Goal: Information Seeking & Learning: Learn about a topic

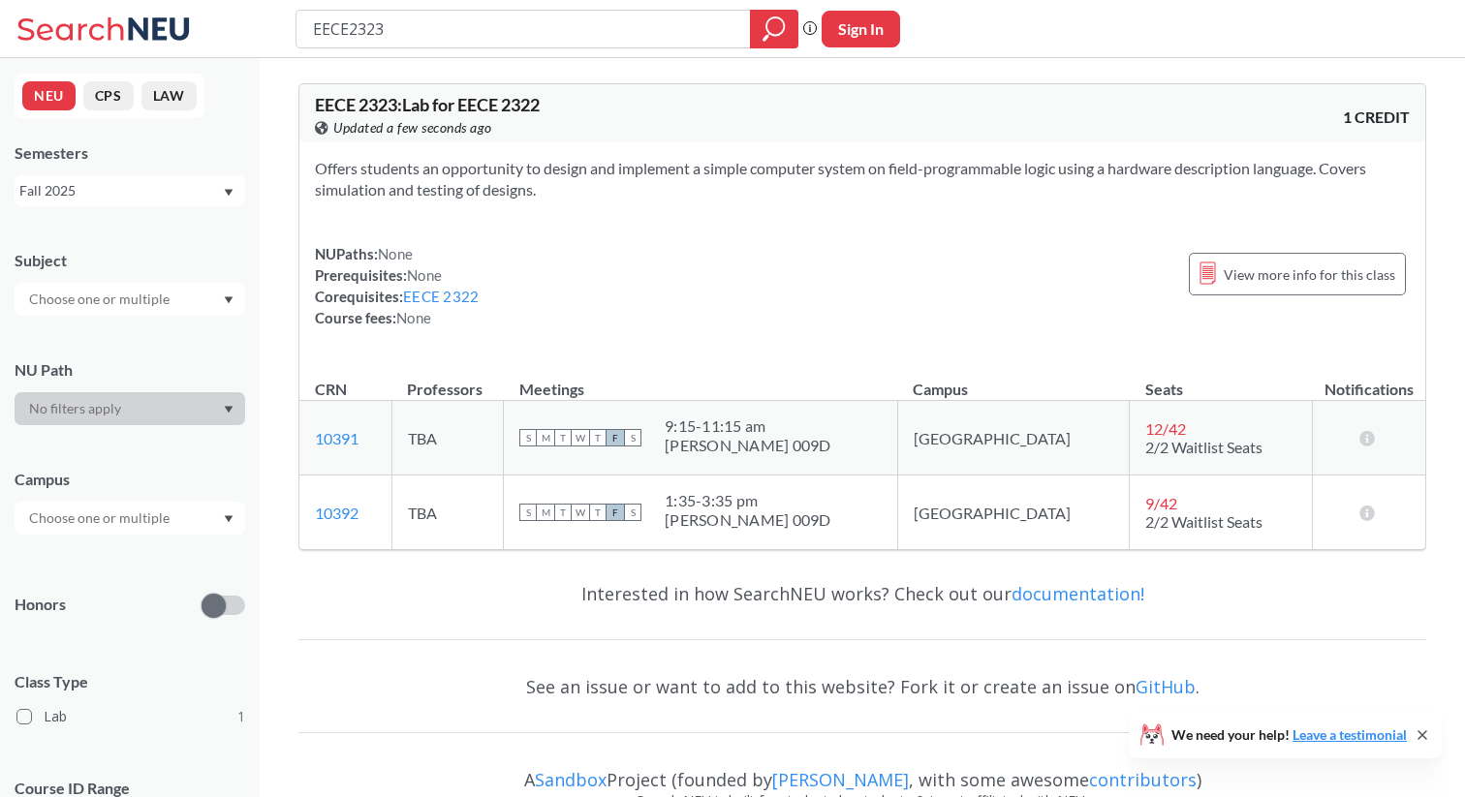
drag, startPoint x: 465, startPoint y: 29, endPoint x: 349, endPoint y: 28, distance: 116.2
click at [349, 28] on input "EECE2323" at bounding box center [523, 29] width 425 height 33
type input "EECE7610"
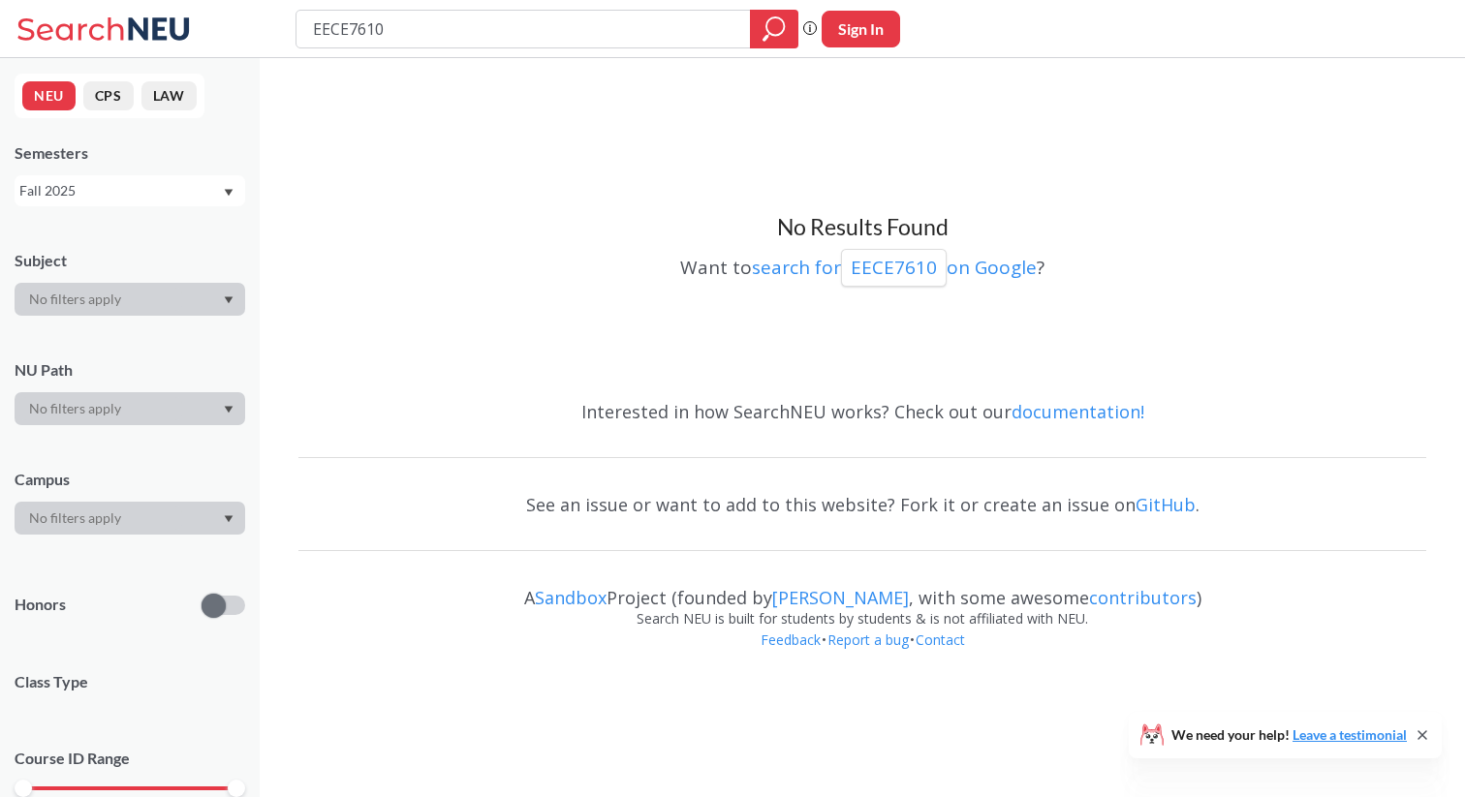
drag, startPoint x: 346, startPoint y: 30, endPoint x: 245, endPoint y: 10, distance: 102.8
click at [245, 10] on div "EECE7610 Phrase search guarantees the exact search appears in the results. Ex. …" at bounding box center [732, 29] width 1465 height 58
type input "CS7610"
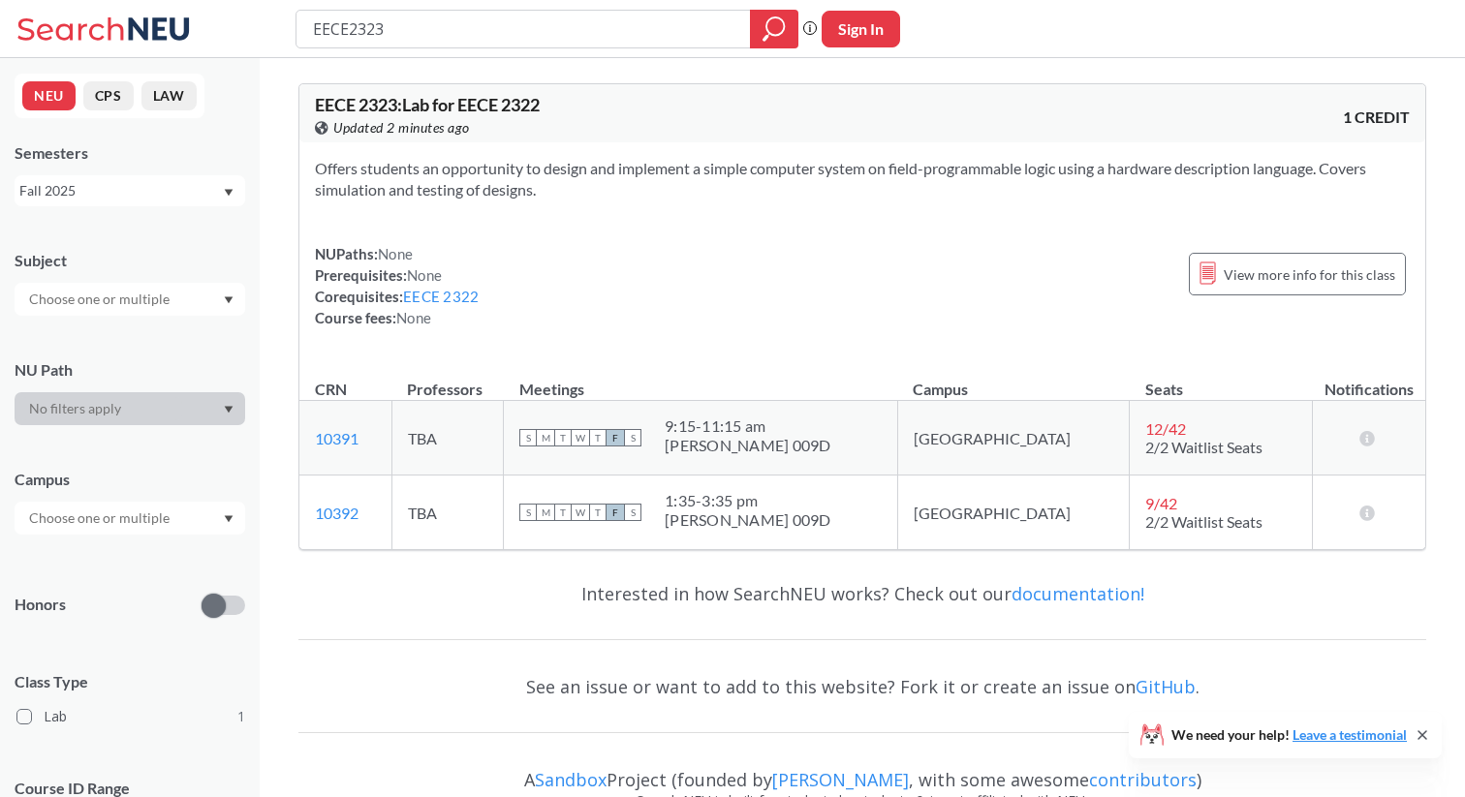
drag, startPoint x: 441, startPoint y: 21, endPoint x: 24, endPoint y: 16, distance: 416.6
click at [24, 16] on div "EECE2323 Phrase search guarantees the exact search appears in the results. Ex. …" at bounding box center [732, 29] width 1465 height 58
type input "[PERSON_NAME]"
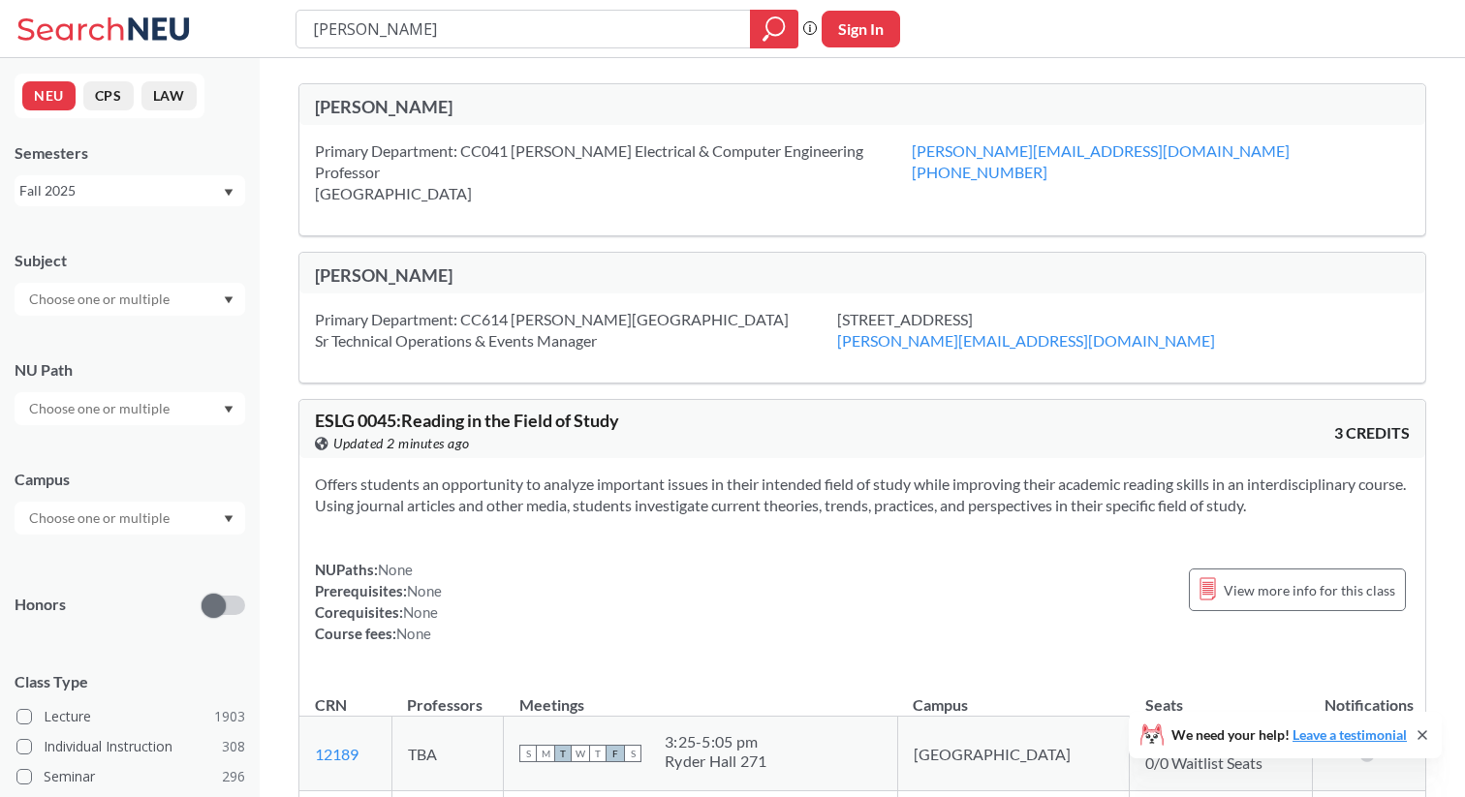
drag, startPoint x: 448, startPoint y: 37, endPoint x: 170, endPoint y: 26, distance: 278.2
click at [170, 26] on div "Miriam Leeser Phrase search guarantees the exact search appears in the results.…" at bounding box center [732, 29] width 1465 height 58
type input "EECE"
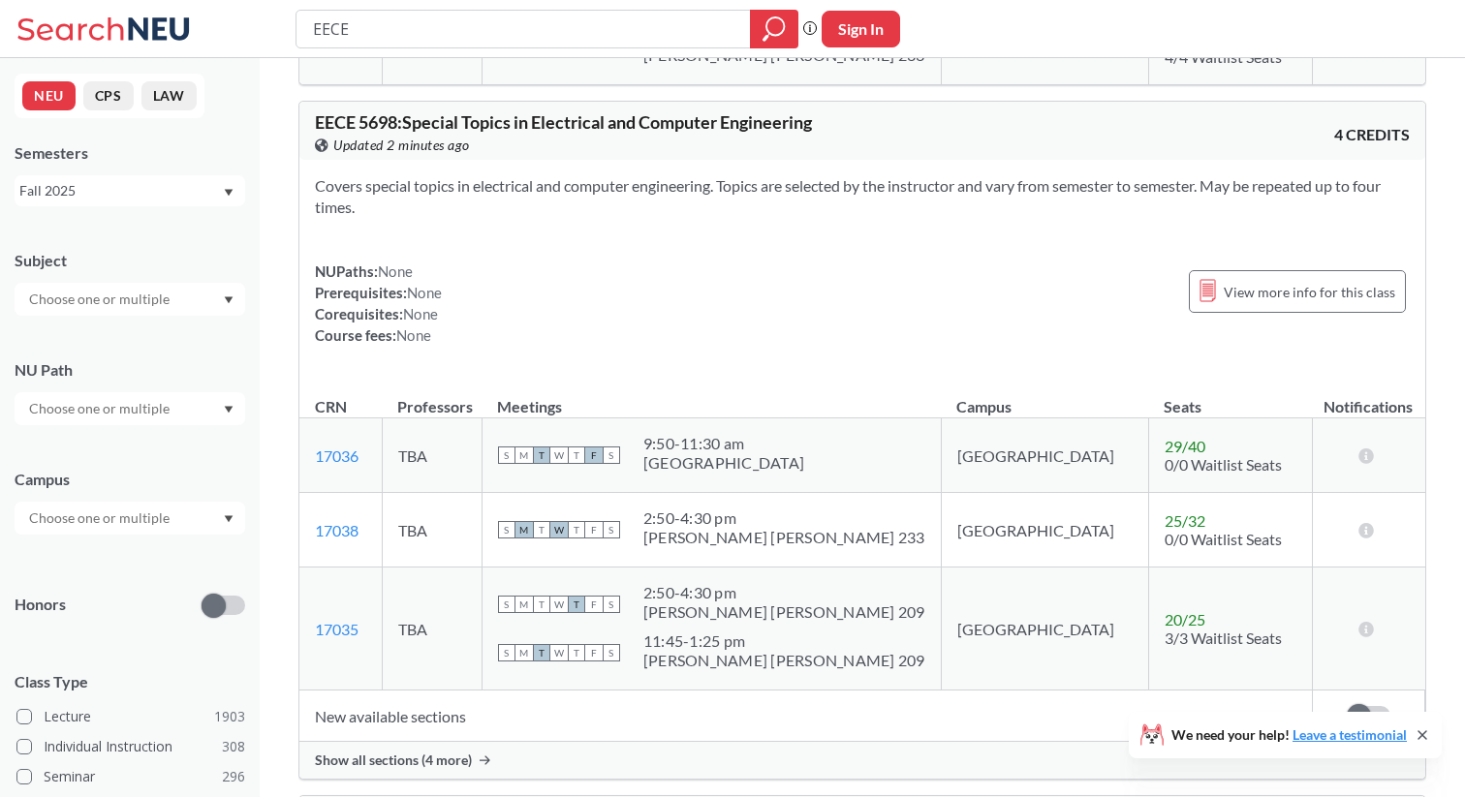
scroll to position [19105, 0]
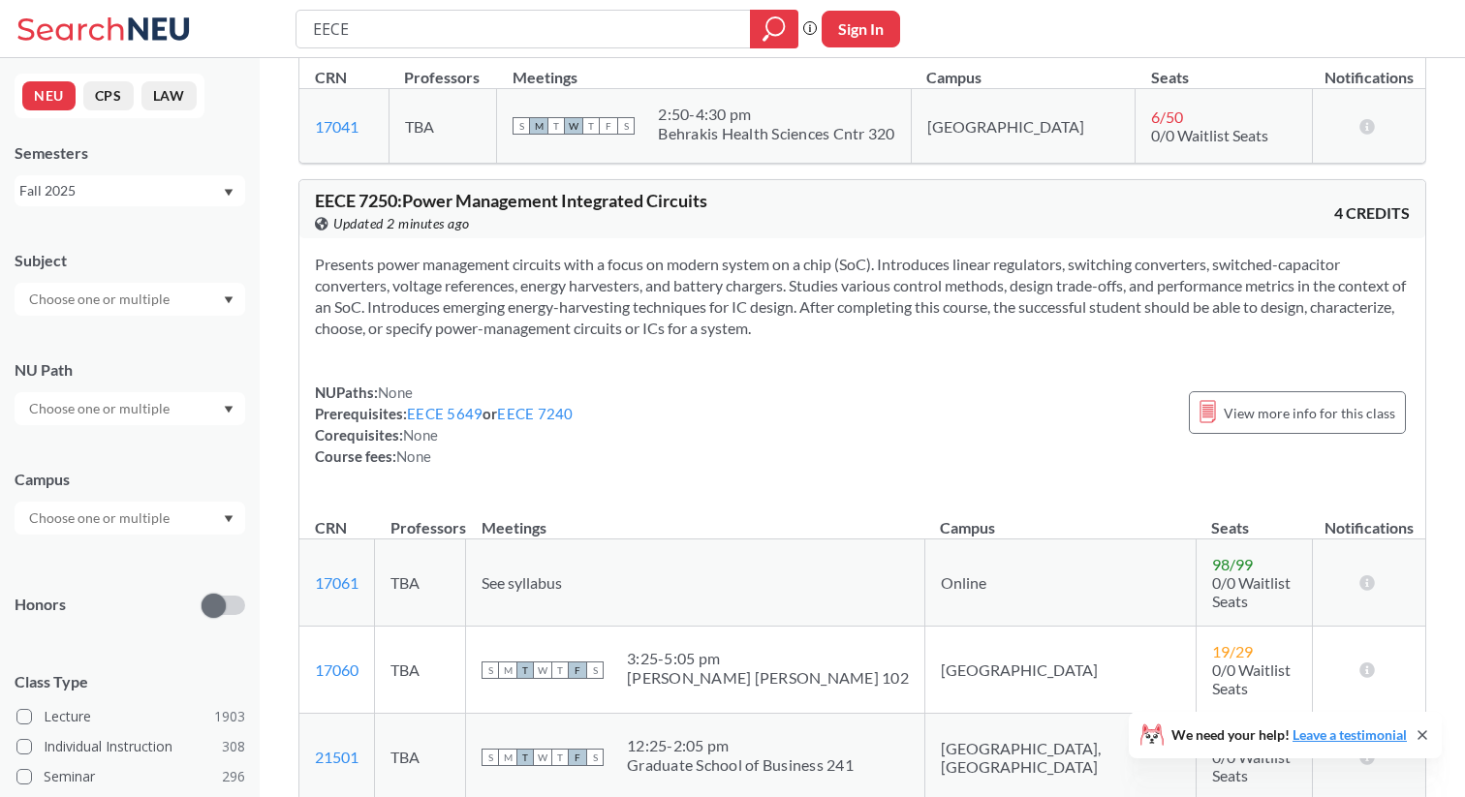
click at [512, 23] on input "EECE" at bounding box center [523, 29] width 425 height 33
type input "EECE FPGA"
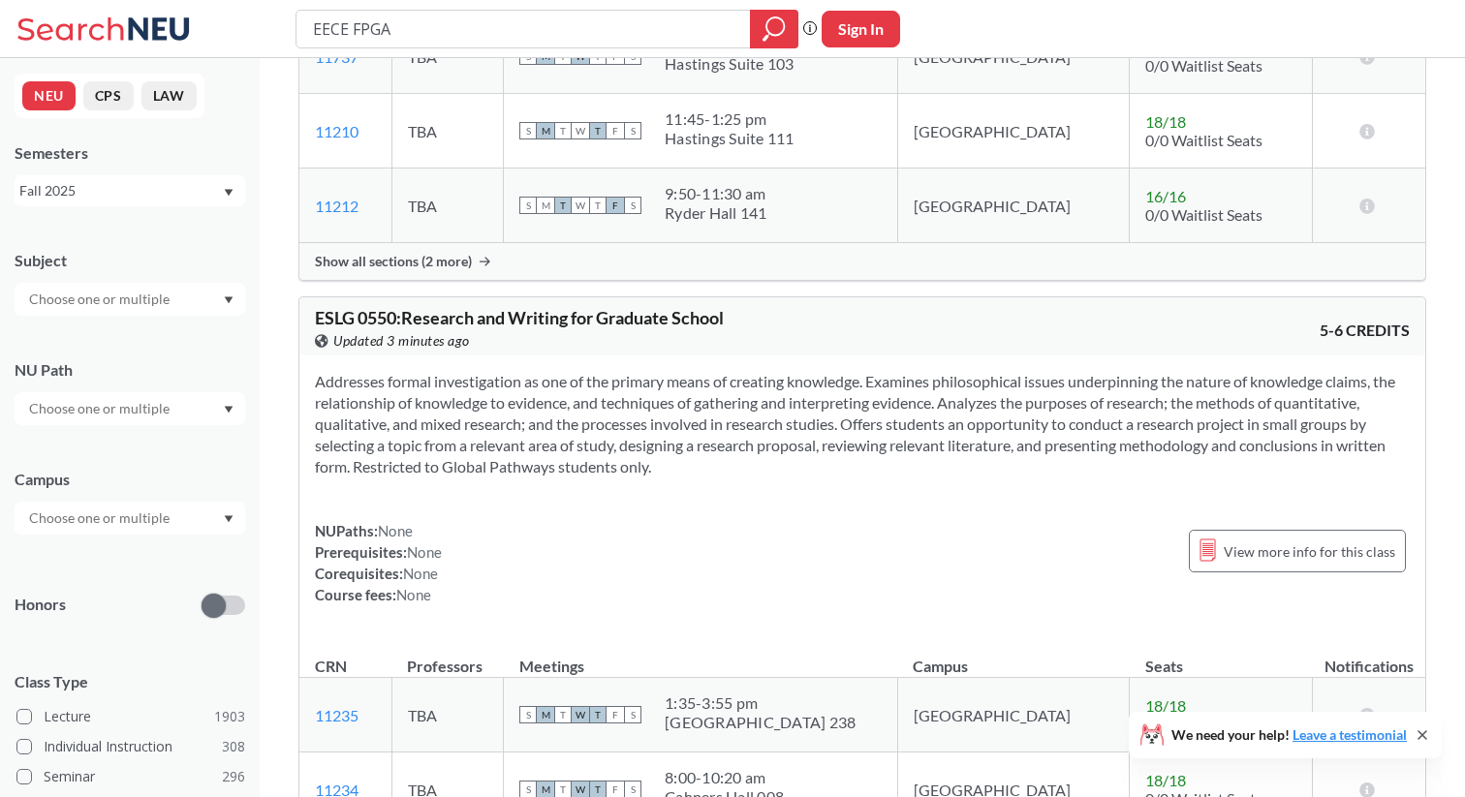
scroll to position [45682, 0]
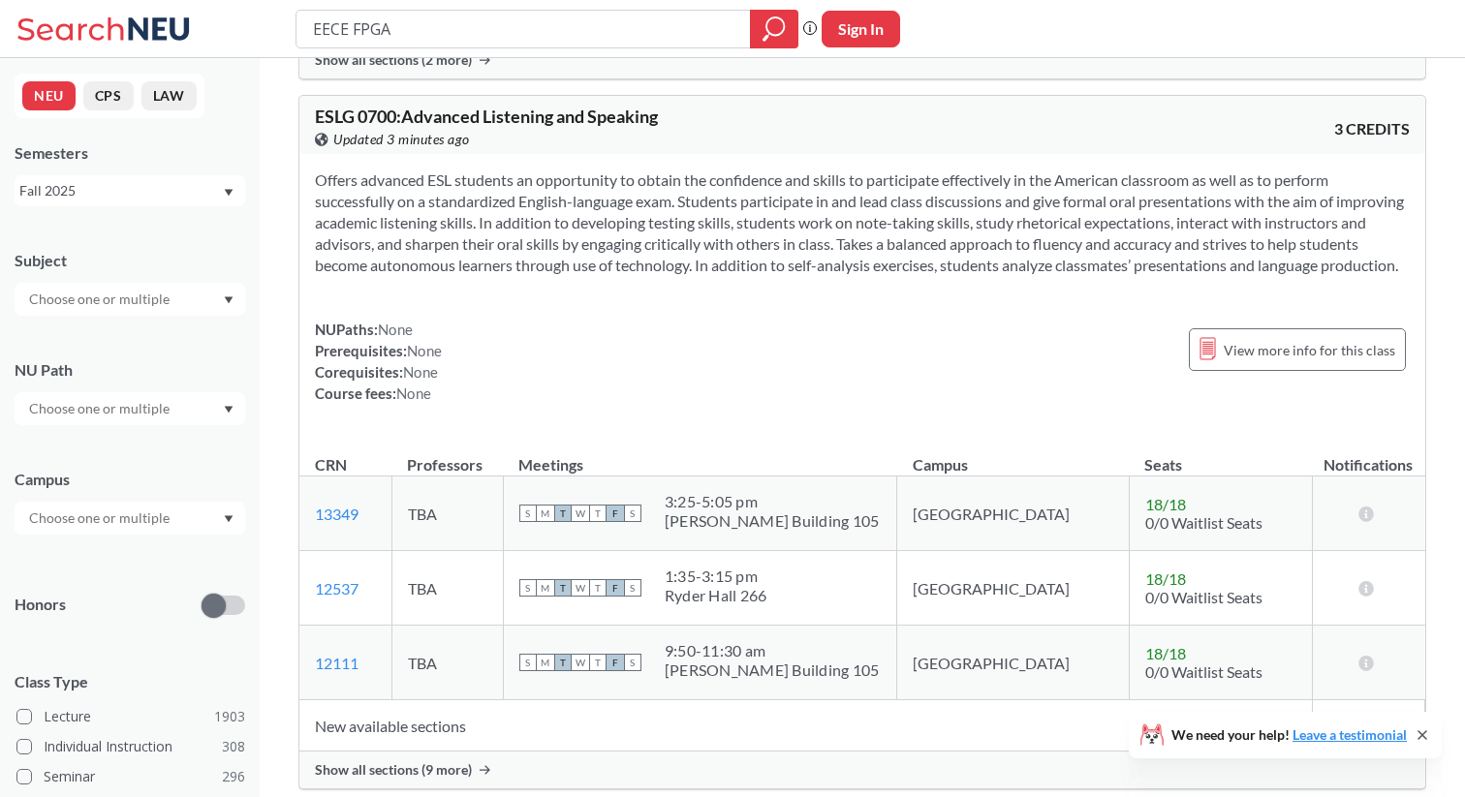
click at [464, 19] on input "EECE FPGA" at bounding box center [523, 29] width 425 height 33
type input "EECE FPGA CLOUD"
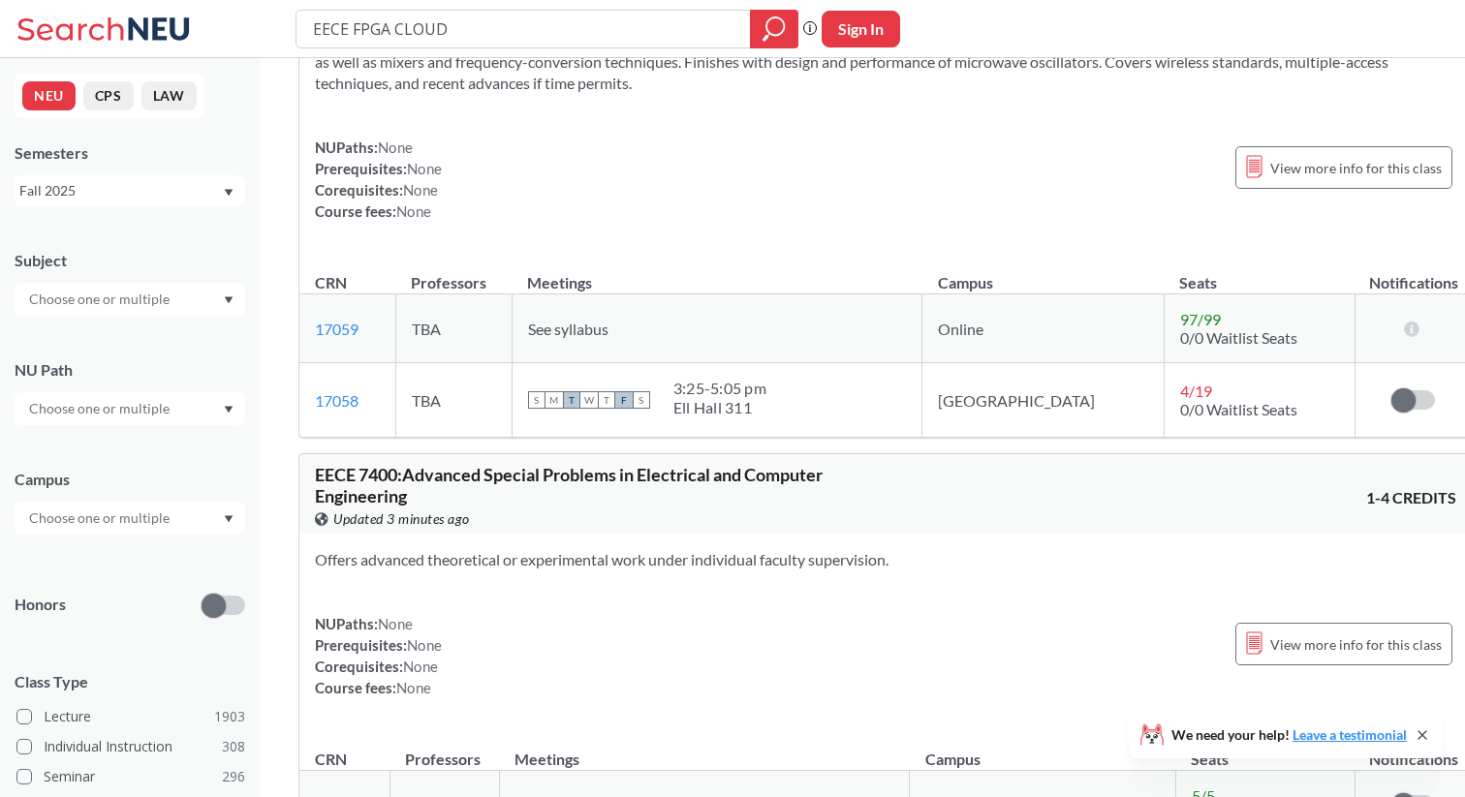
scroll to position [13487, 0]
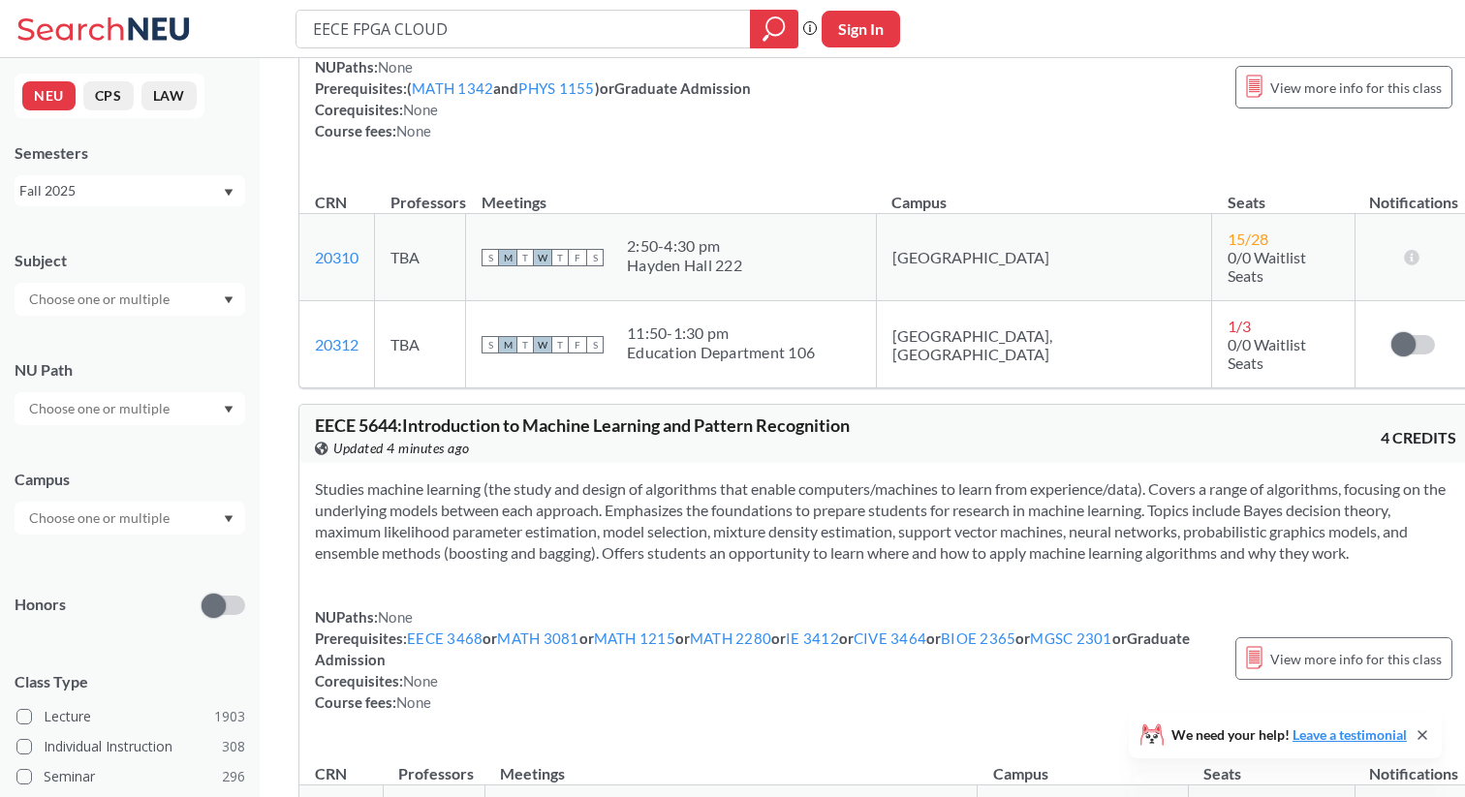
scroll to position [31339, 0]
